Goal: Task Accomplishment & Management: Manage account settings

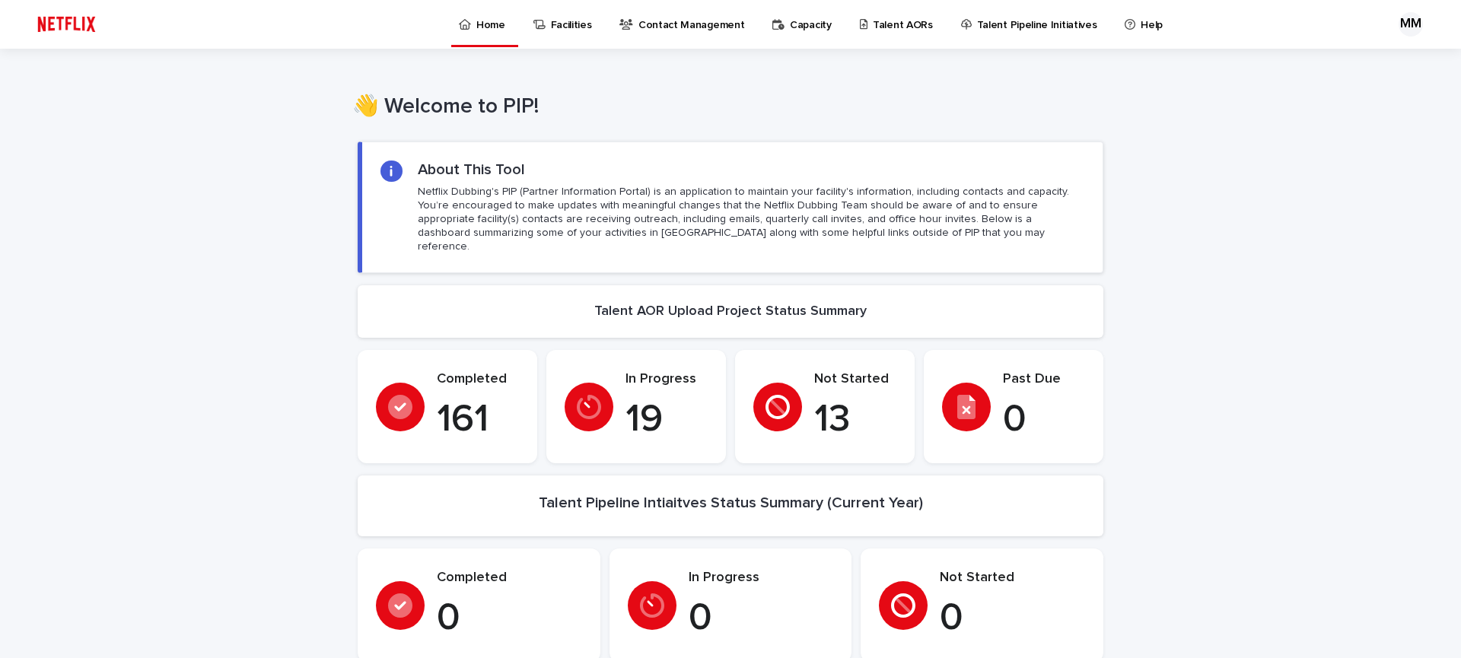
click at [567, 22] on p "Facilities" at bounding box center [571, 16] width 41 height 32
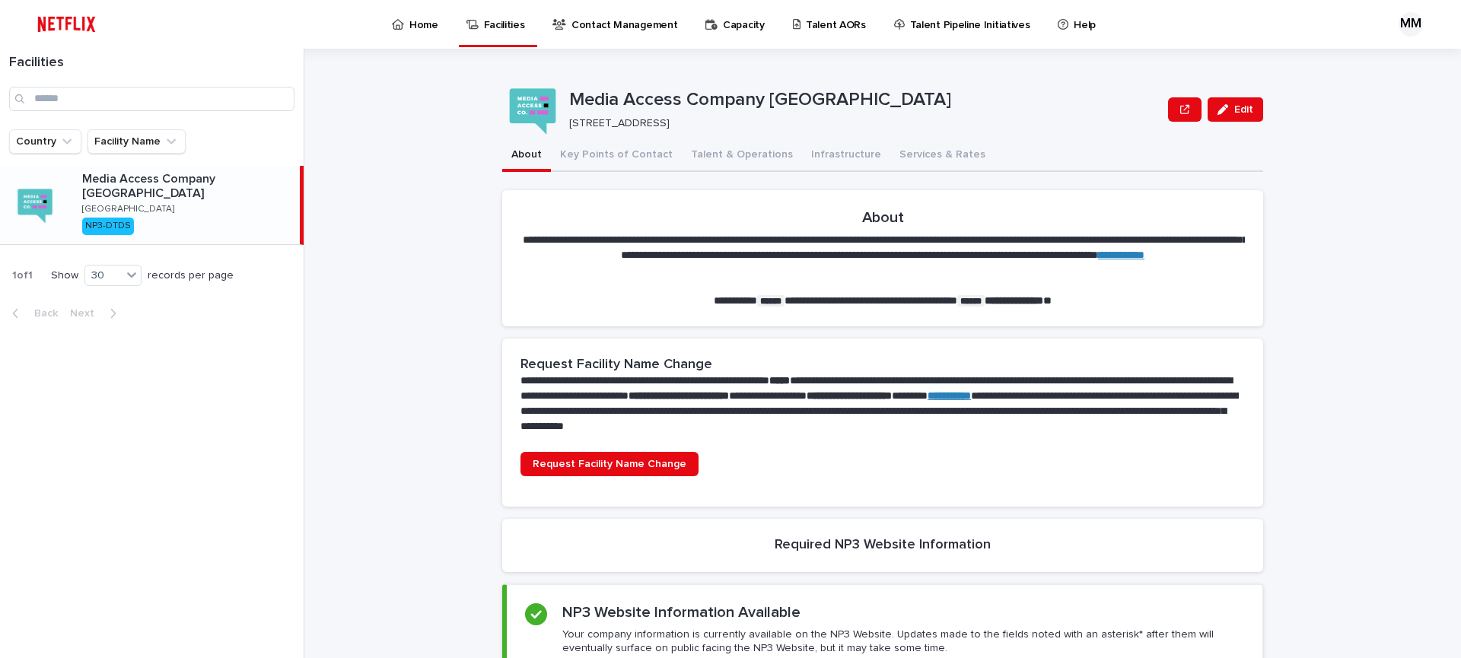
click at [596, 24] on p "Contact Management" at bounding box center [624, 16] width 106 height 32
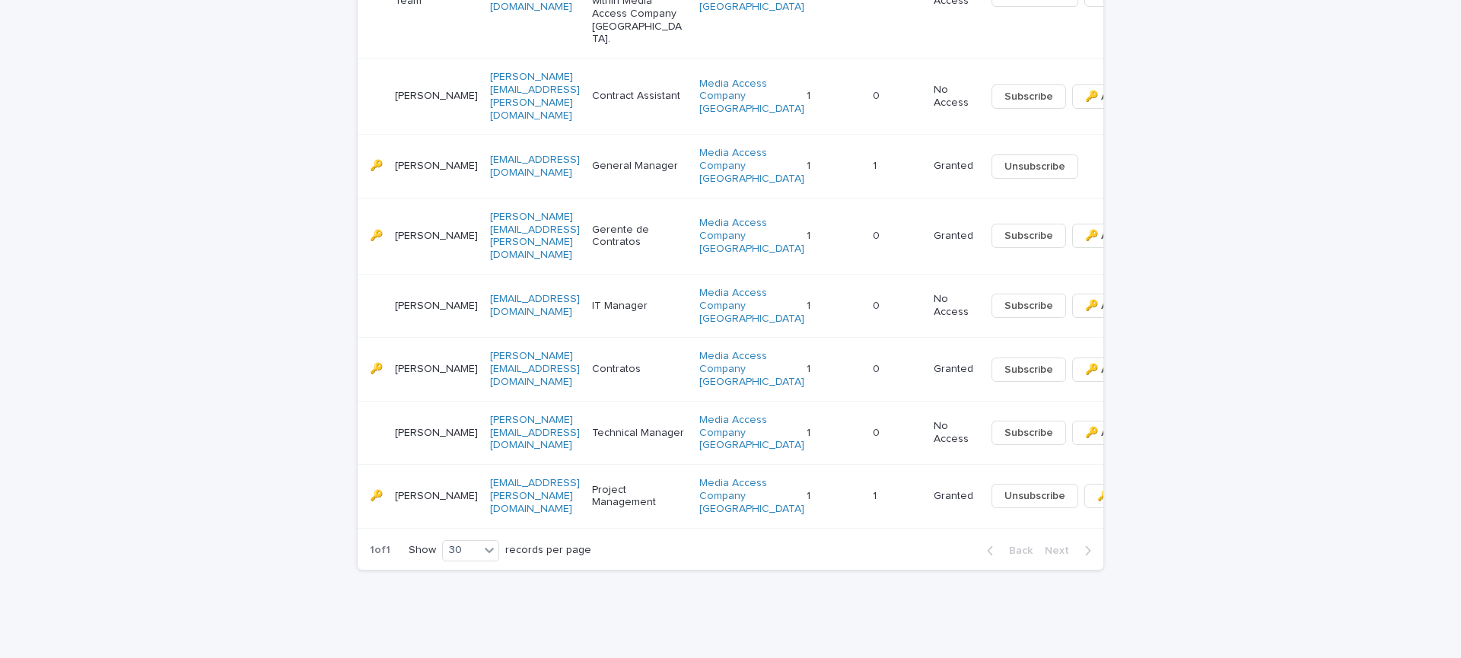
scroll to position [1230, 0]
click at [1004, 492] on span "Unsubscribe" at bounding box center [1034, 495] width 61 height 15
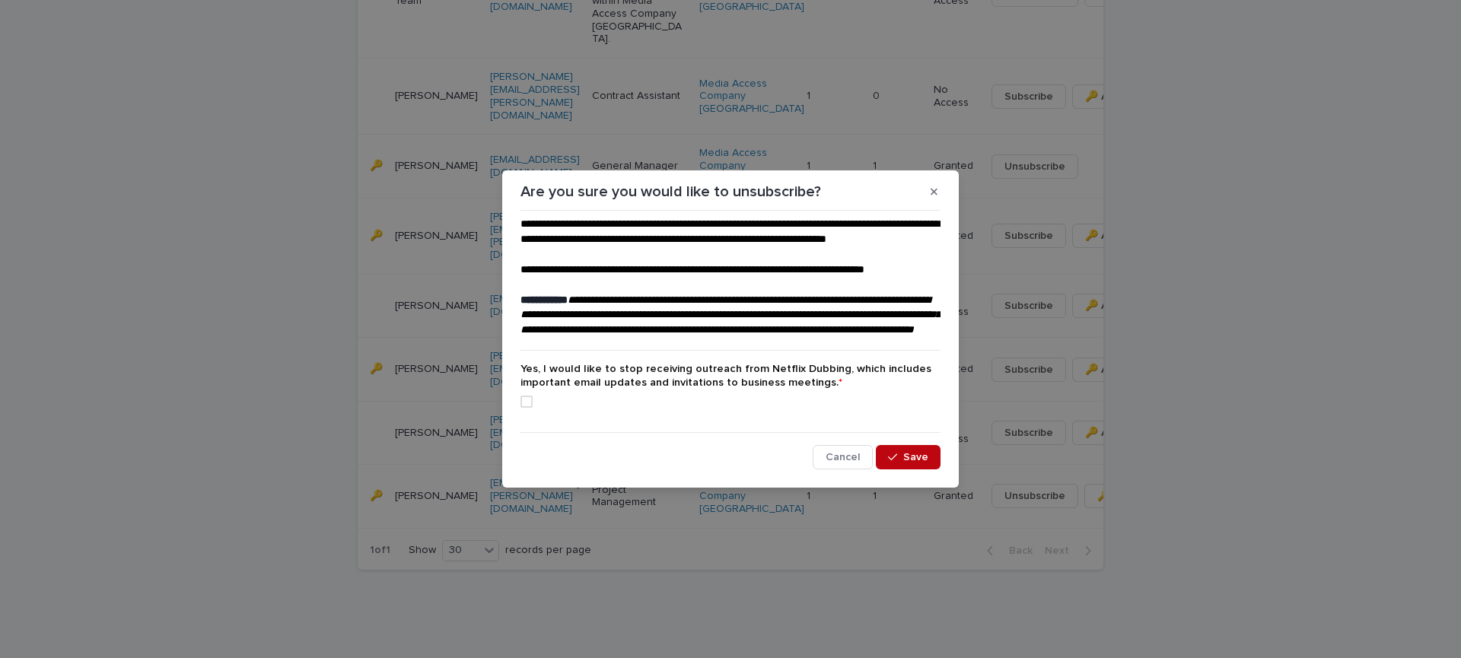
click at [908, 462] on span "Save" at bounding box center [915, 457] width 25 height 11
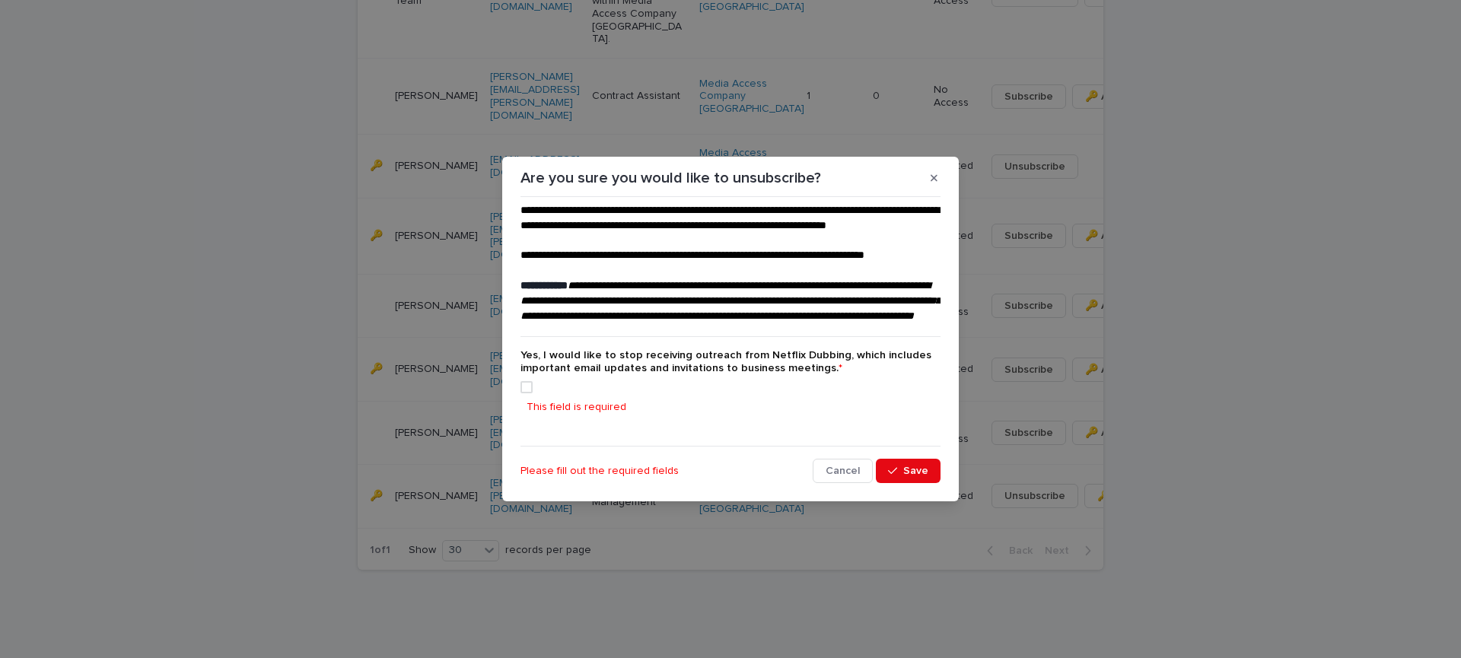
click at [532, 393] on span at bounding box center [526, 387] width 12 height 12
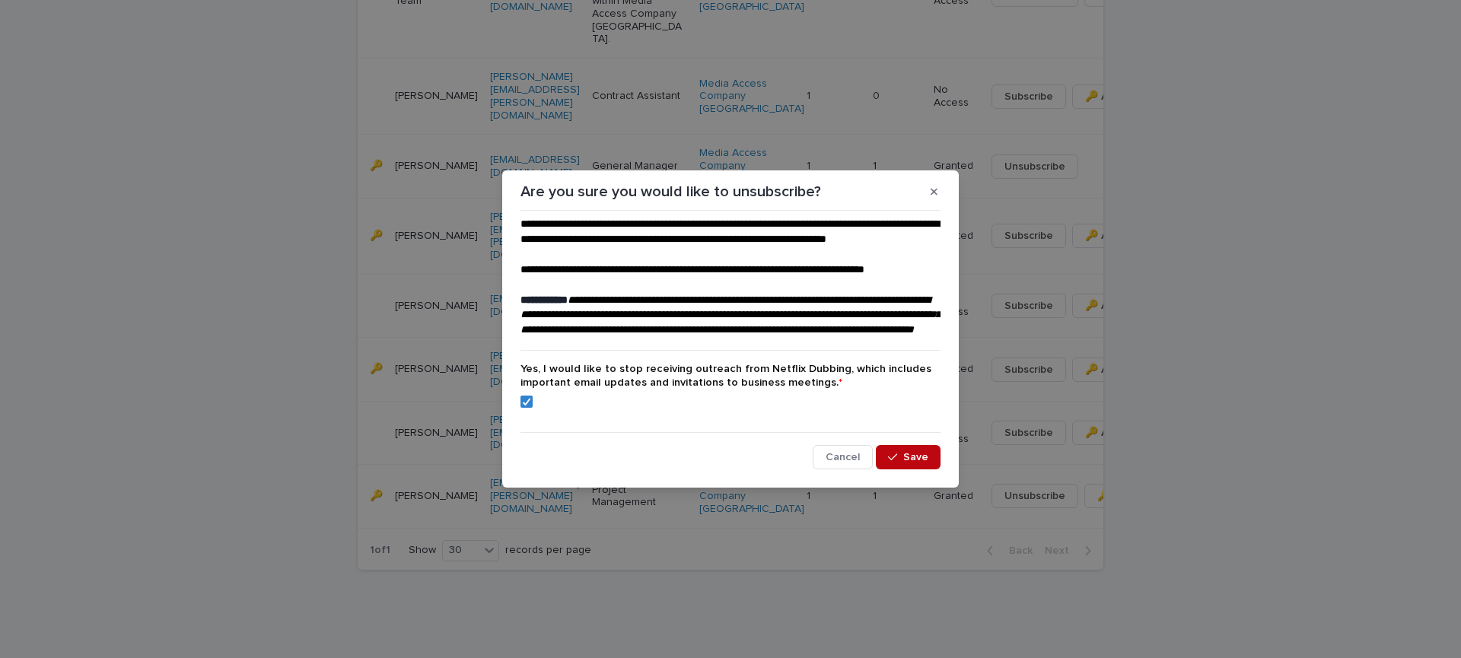
click at [912, 462] on span "Save" at bounding box center [915, 457] width 25 height 11
